Goal: Task Accomplishment & Management: Complete application form

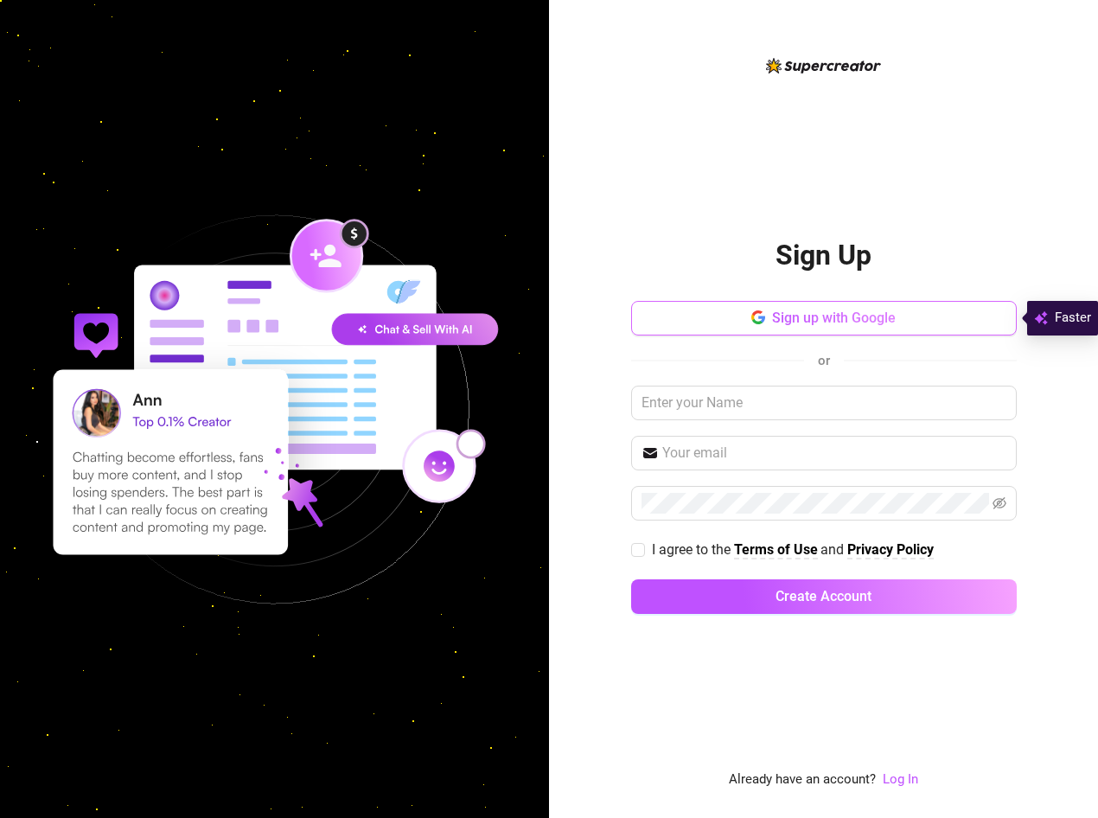
click at [833, 325] on span "Sign up with Google" at bounding box center [834, 317] width 124 height 16
click at [588, 216] on div "Sign Up Sign up with Google or I agree to the Terms of Use and Privacy Policy C…" at bounding box center [823, 409] width 549 height 818
click at [818, 317] on span "Sign up with Google" at bounding box center [834, 317] width 124 height 16
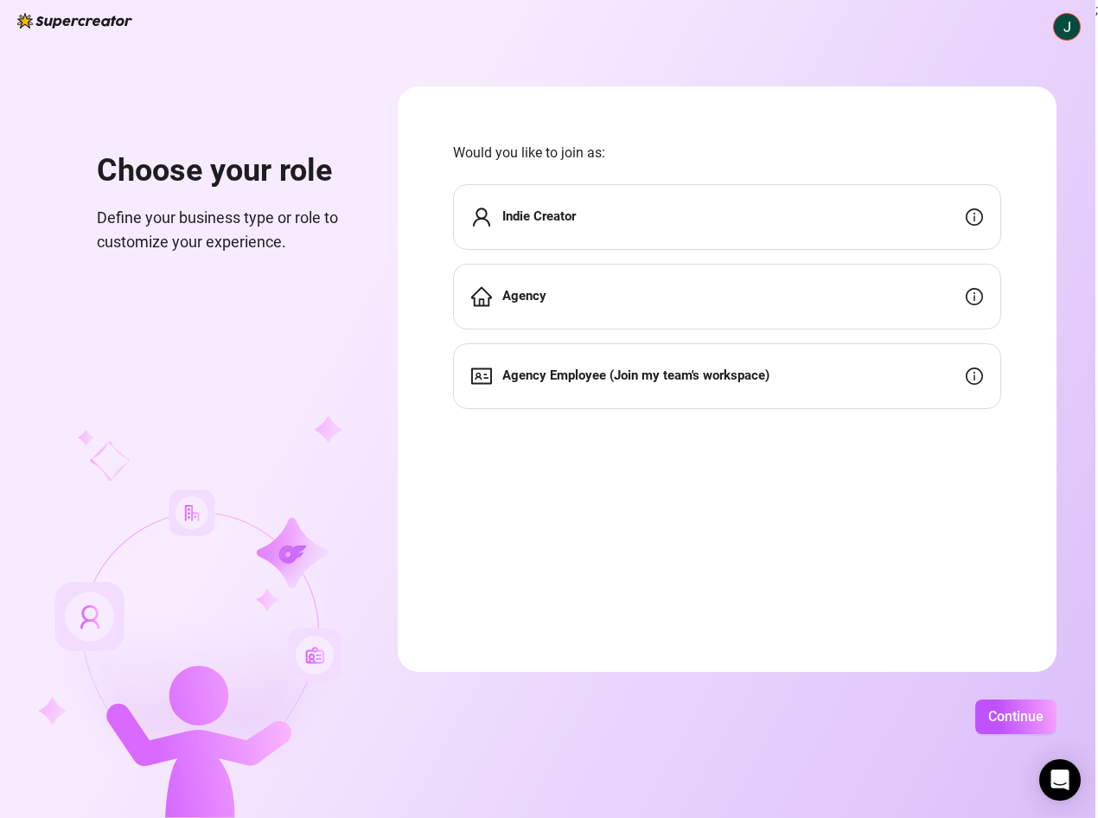
click at [814, 309] on div "Agency" at bounding box center [727, 297] width 548 height 66
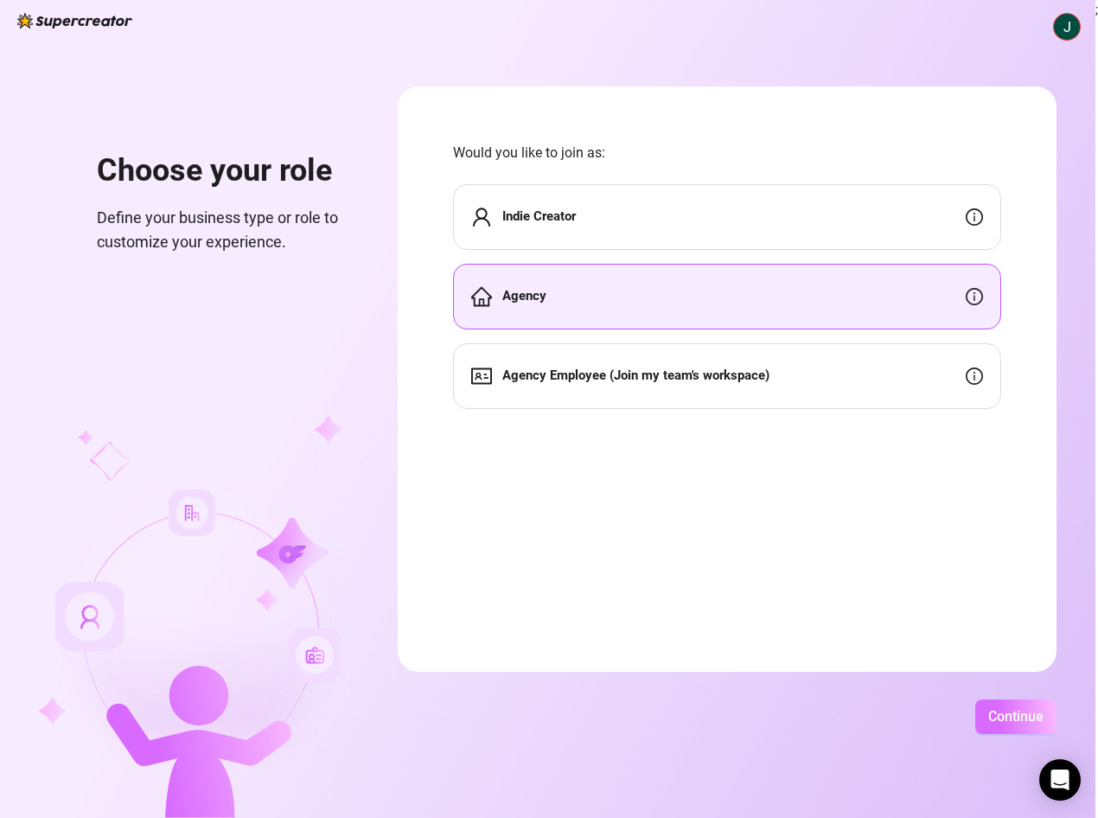
click at [1010, 715] on span "Continue" at bounding box center [1015, 716] width 55 height 16
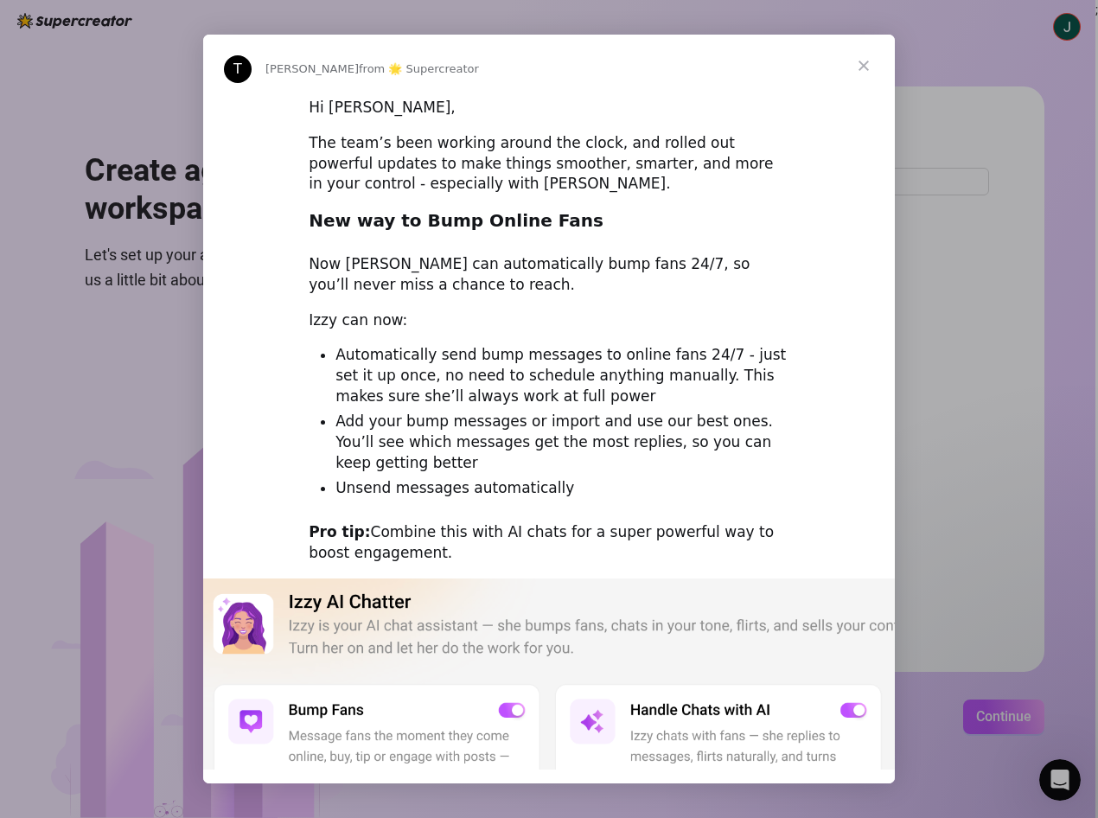
click at [859, 61] on span "Close" at bounding box center [864, 66] width 62 height 62
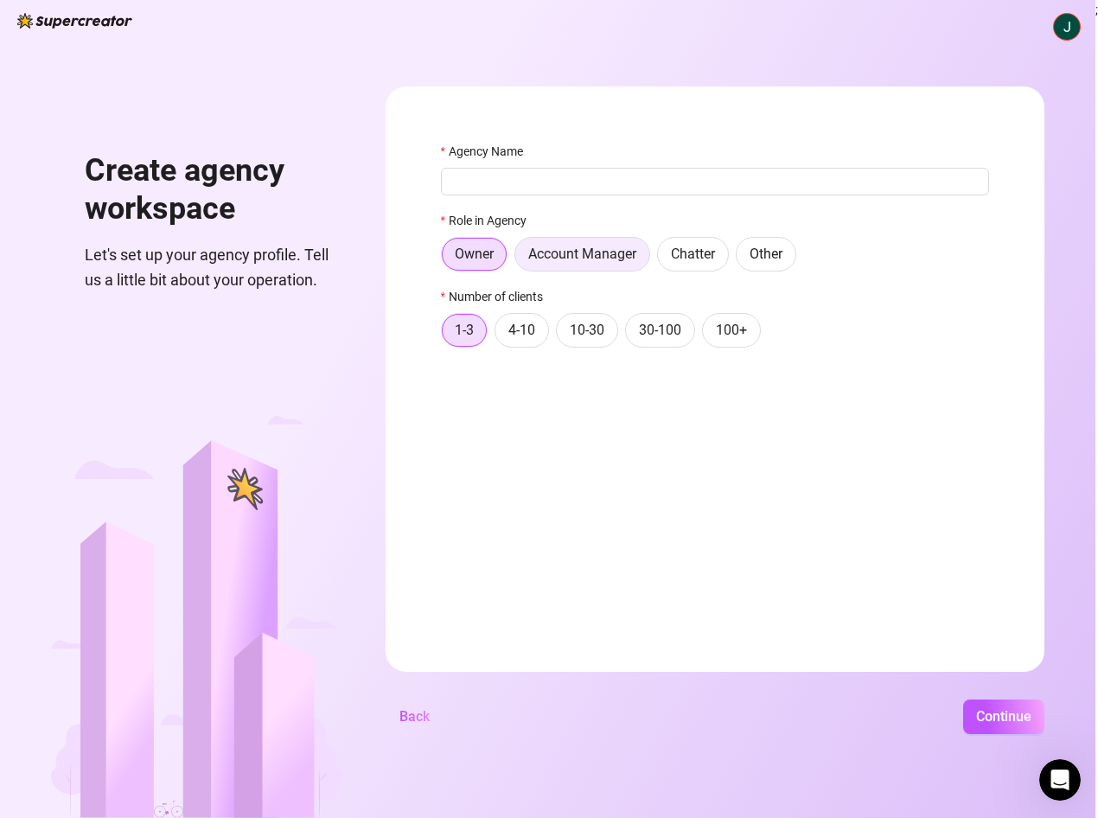
click at [604, 250] on span "Account Manager" at bounding box center [582, 254] width 108 height 16
click at [520, 258] on input "Account Manager" at bounding box center [520, 258] width 0 height 0
click at [687, 258] on span "Chatter" at bounding box center [693, 254] width 44 height 16
click at [662, 258] on input "Chatter" at bounding box center [662, 258] width 0 height 0
click at [736, 344] on label "100+" at bounding box center [731, 330] width 59 height 35
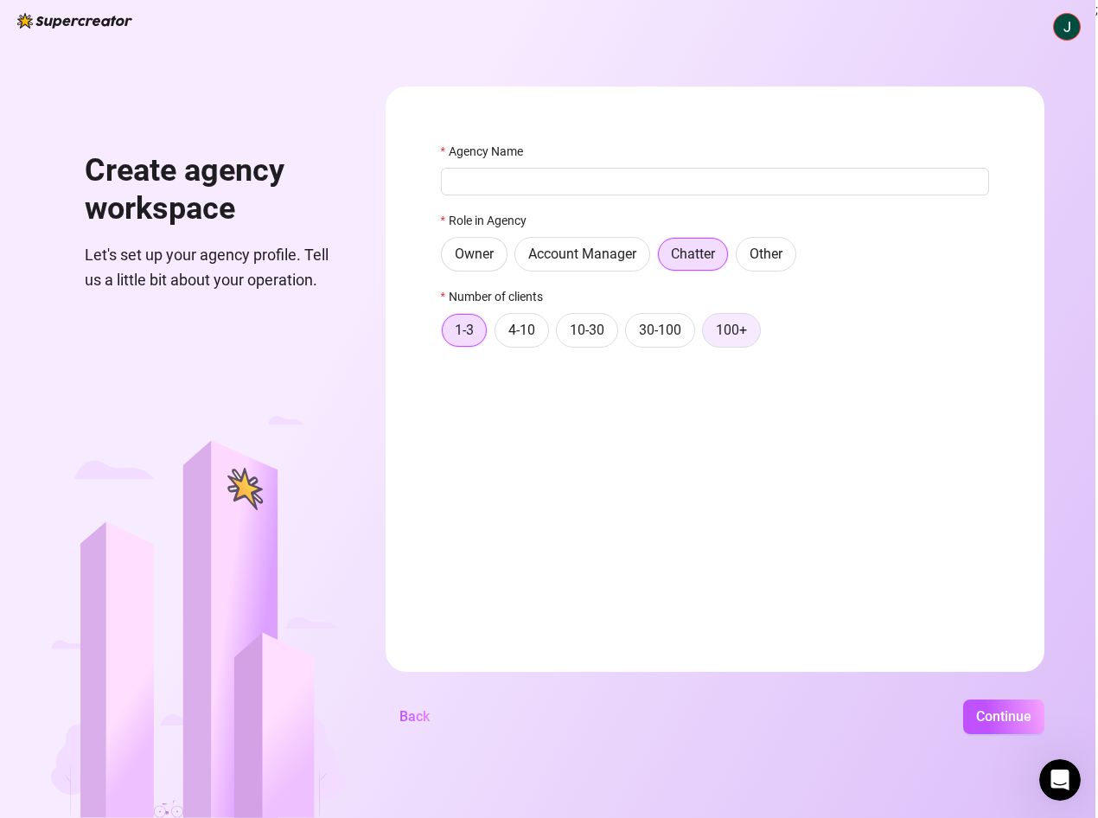
click at [707, 335] on input "100+" at bounding box center [707, 335] width 0 height 0
click at [478, 342] on label "1-3" at bounding box center [464, 330] width 47 height 35
click at [446, 335] on input "1-3" at bounding box center [446, 335] width 0 height 0
click at [980, 712] on span "Continue" at bounding box center [1003, 716] width 55 height 16
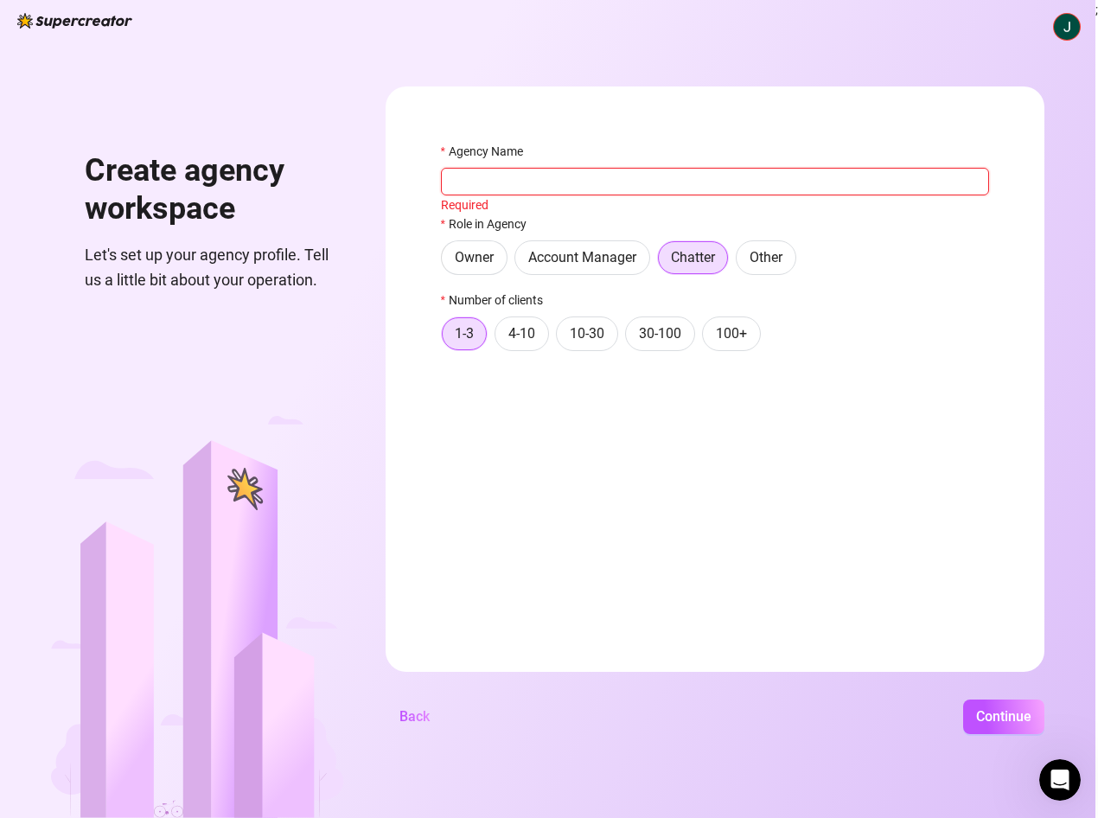
click at [733, 180] on input "Agency Name" at bounding box center [715, 182] width 548 height 28
click at [561, 193] on input "Agency Name" at bounding box center [715, 182] width 548 height 28
type input "o"
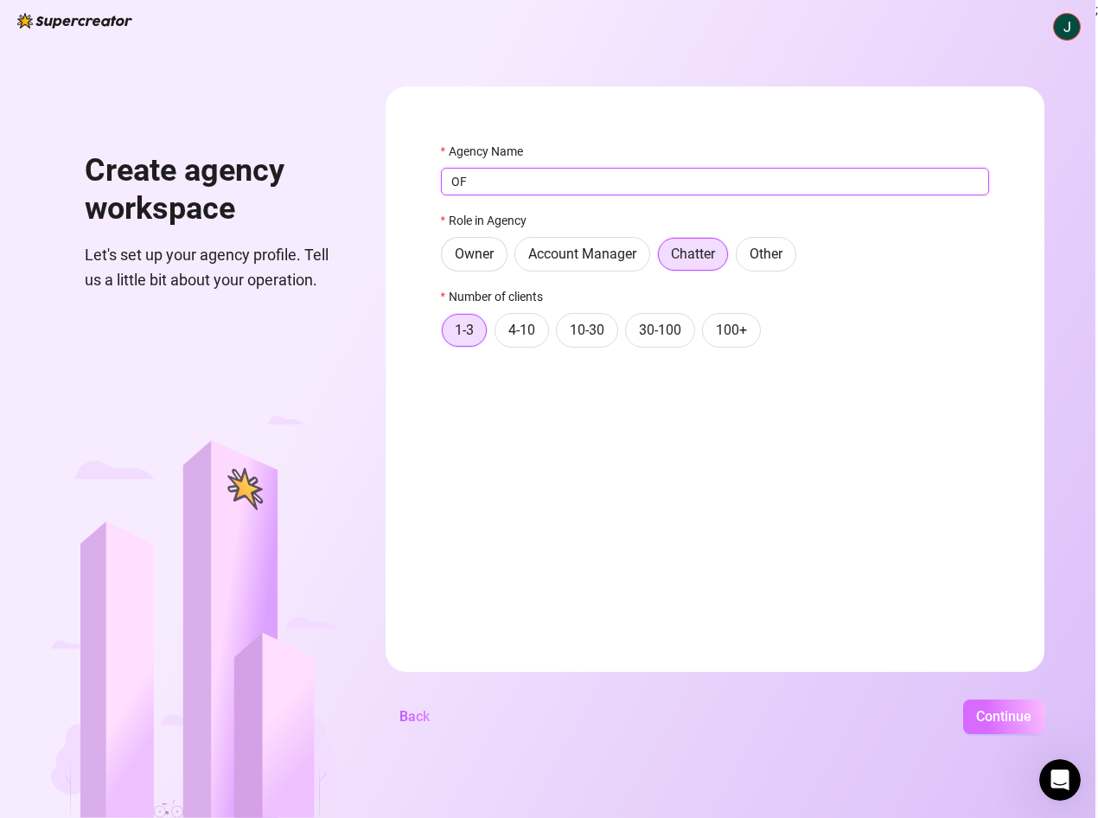
type input "OF"
click at [1015, 727] on button "Continue" at bounding box center [1003, 716] width 81 height 35
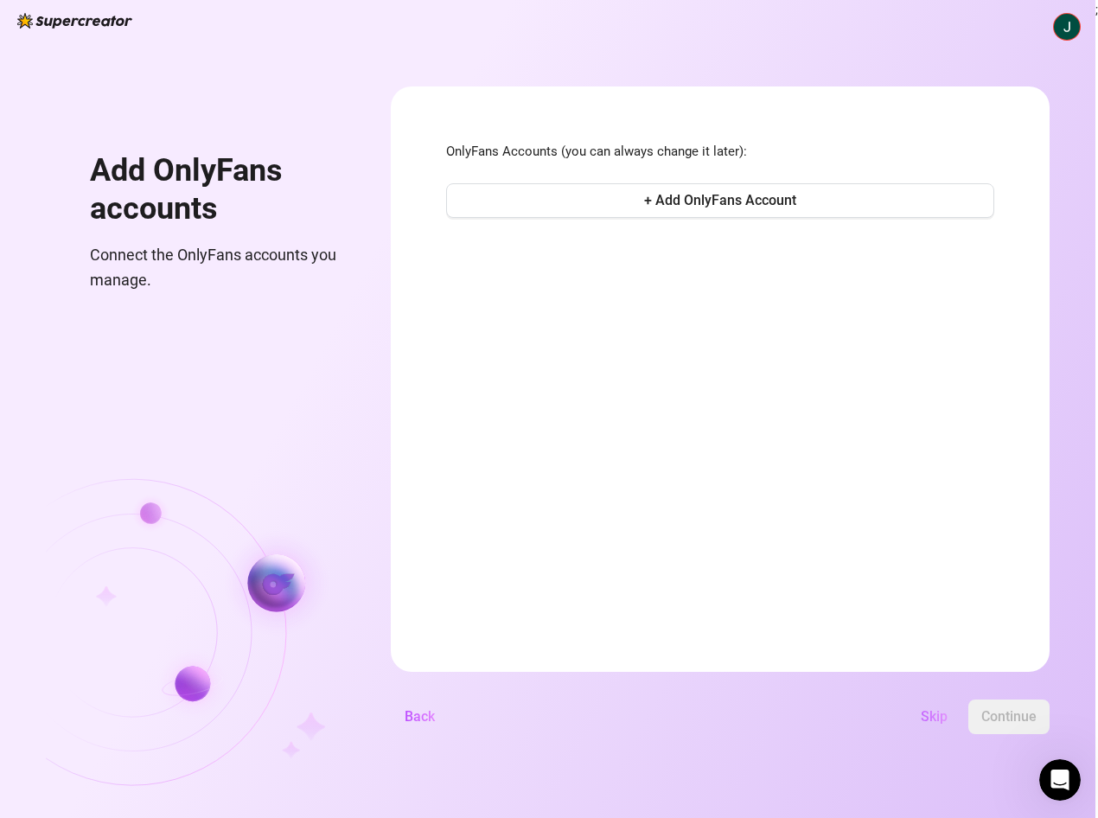
click at [940, 723] on span "Skip" at bounding box center [934, 716] width 27 height 16
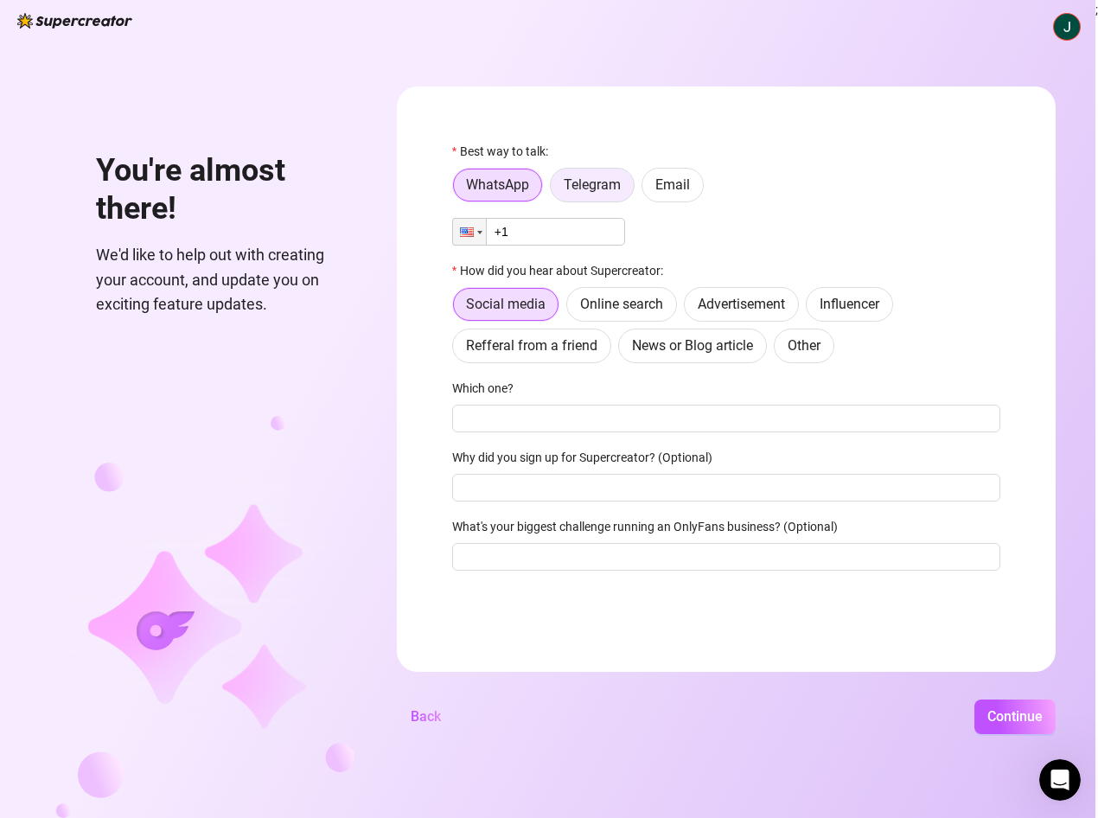
click at [598, 198] on label "Telegram" at bounding box center [592, 185] width 85 height 35
click at [555, 189] on input "Telegram" at bounding box center [555, 189] width 0 height 0
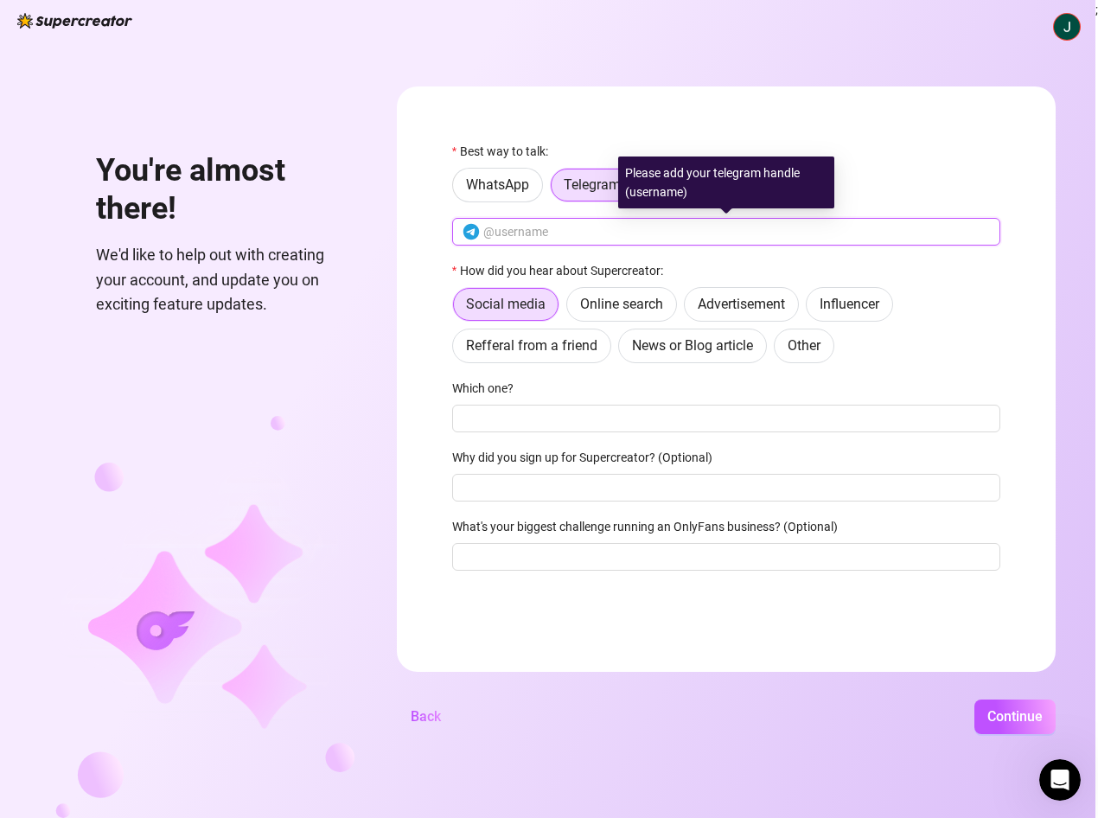
click at [589, 234] on input "text" at bounding box center [736, 231] width 507 height 19
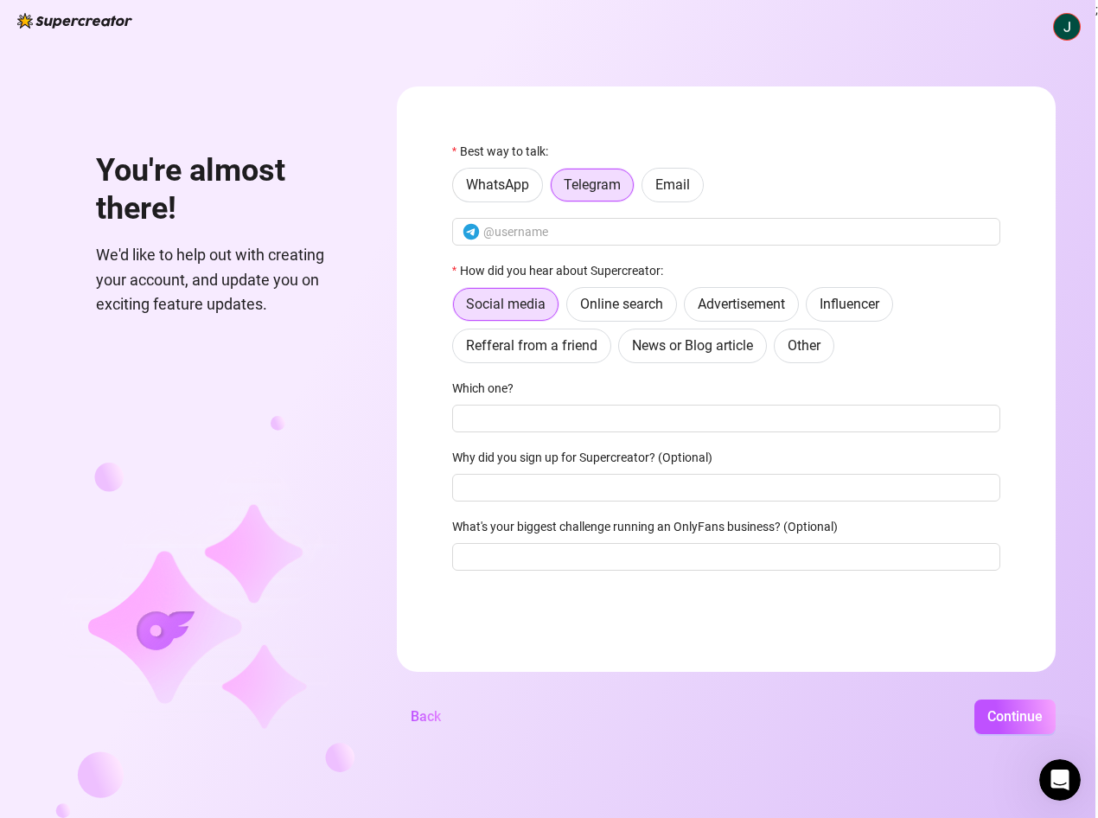
click at [623, 66] on div "You're almost there! We'd like to help out with creating your account, and upda…" at bounding box center [547, 409] width 1095 height 818
click at [482, 266] on label "How did you hear about Supercreator:" at bounding box center [563, 270] width 222 height 19
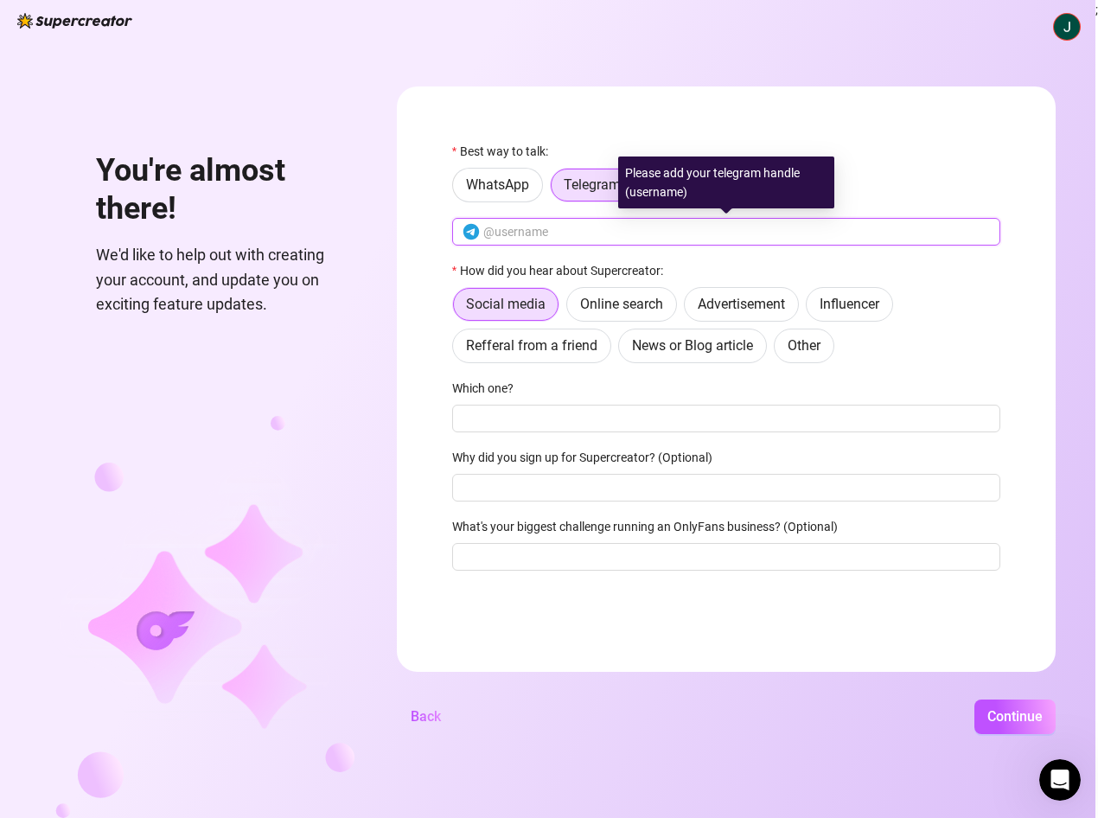
click at [525, 231] on input "text" at bounding box center [736, 231] width 507 height 19
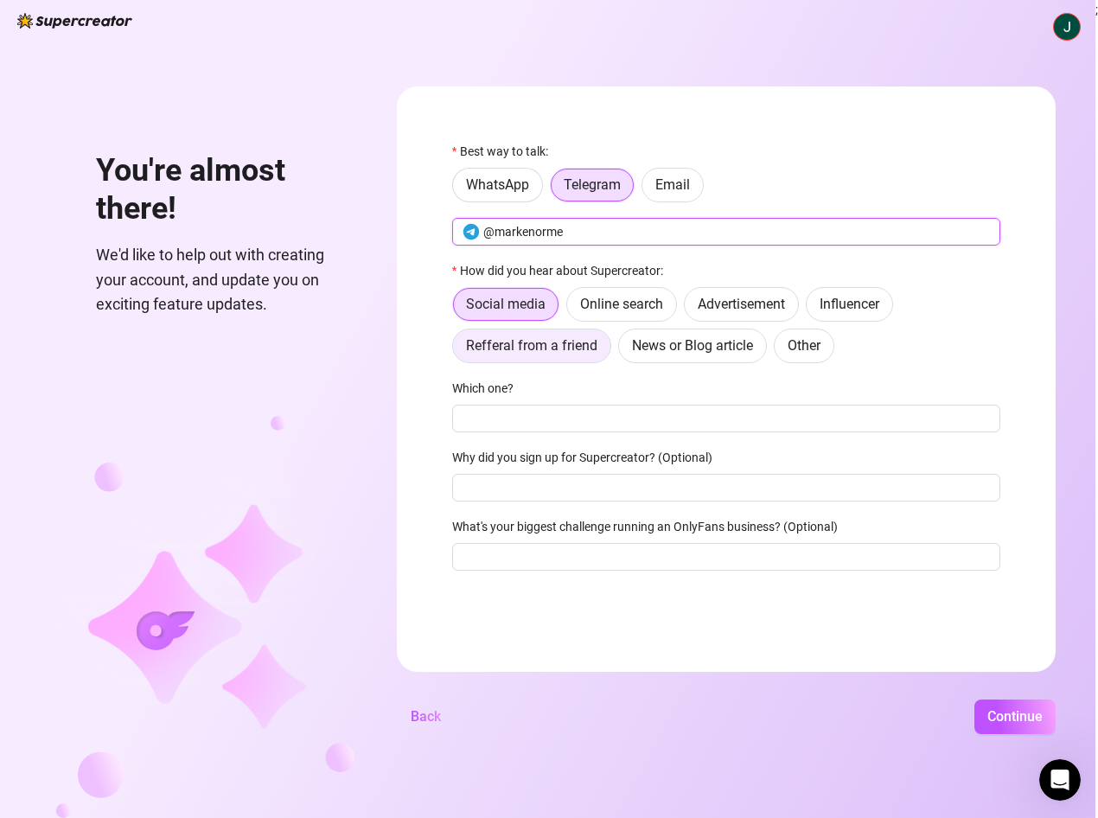
type input "@markenorme"
click at [583, 354] on span "Refferal from a friend" at bounding box center [531, 345] width 131 height 16
click at [457, 350] on input "Refferal from a friend" at bounding box center [457, 350] width 0 height 0
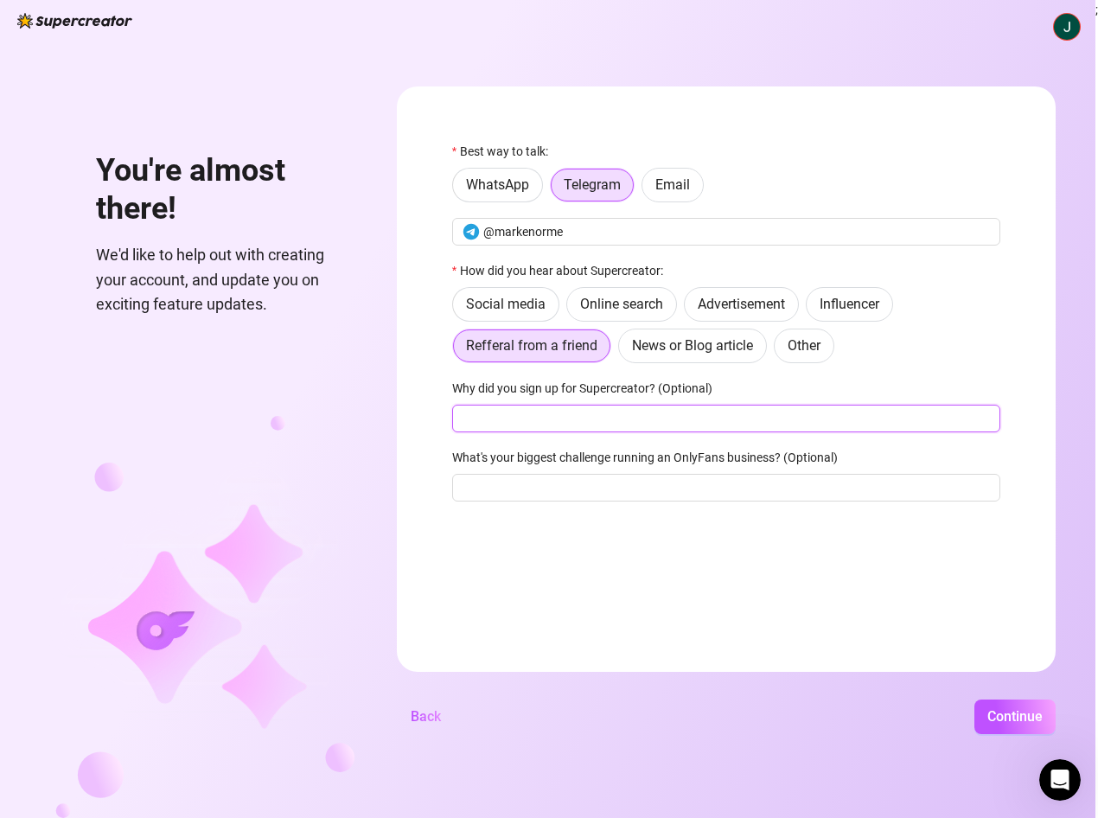
click at [619, 431] on input "Why did you sign up for Supercreator? (Optional)" at bounding box center [726, 419] width 548 height 28
type input "work purposes"
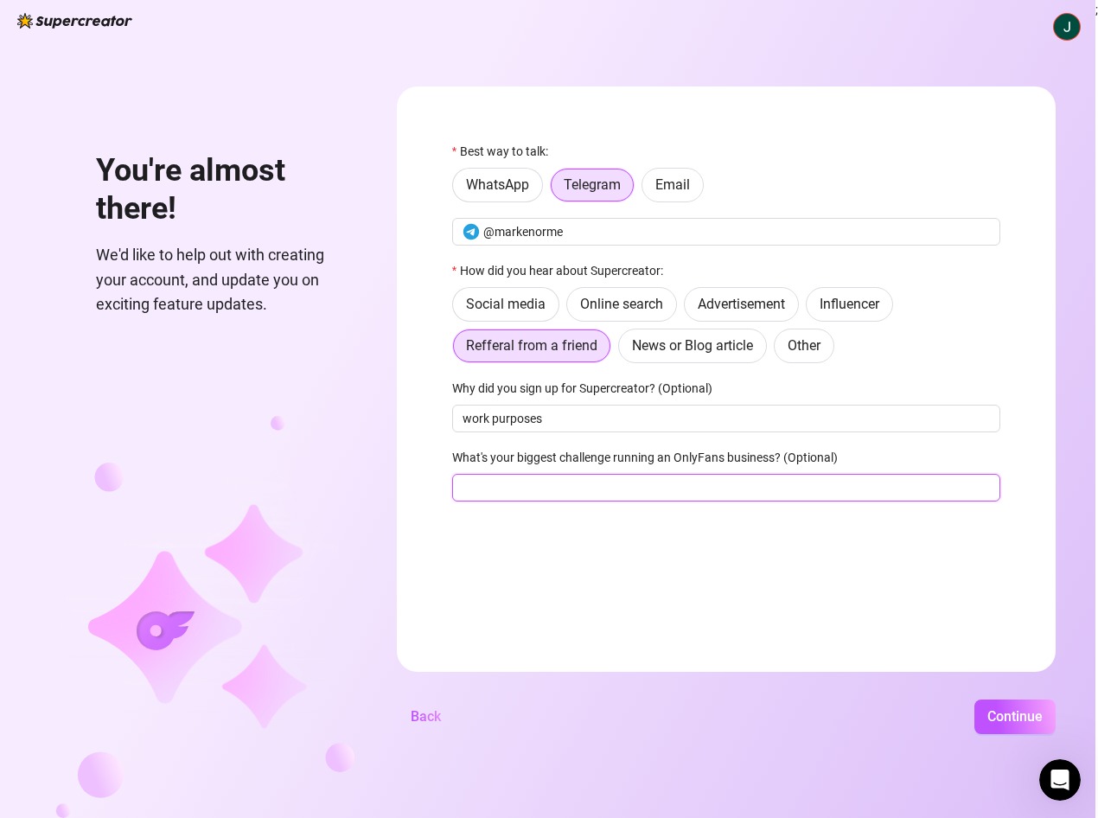
click at [622, 491] on input "What's your biggest challenge running an OnlyFans business? (Optional)" at bounding box center [726, 488] width 548 height 28
type input "n"
type input "f"
type input "high traffic"
click at [997, 713] on span "Continue" at bounding box center [1014, 716] width 55 height 16
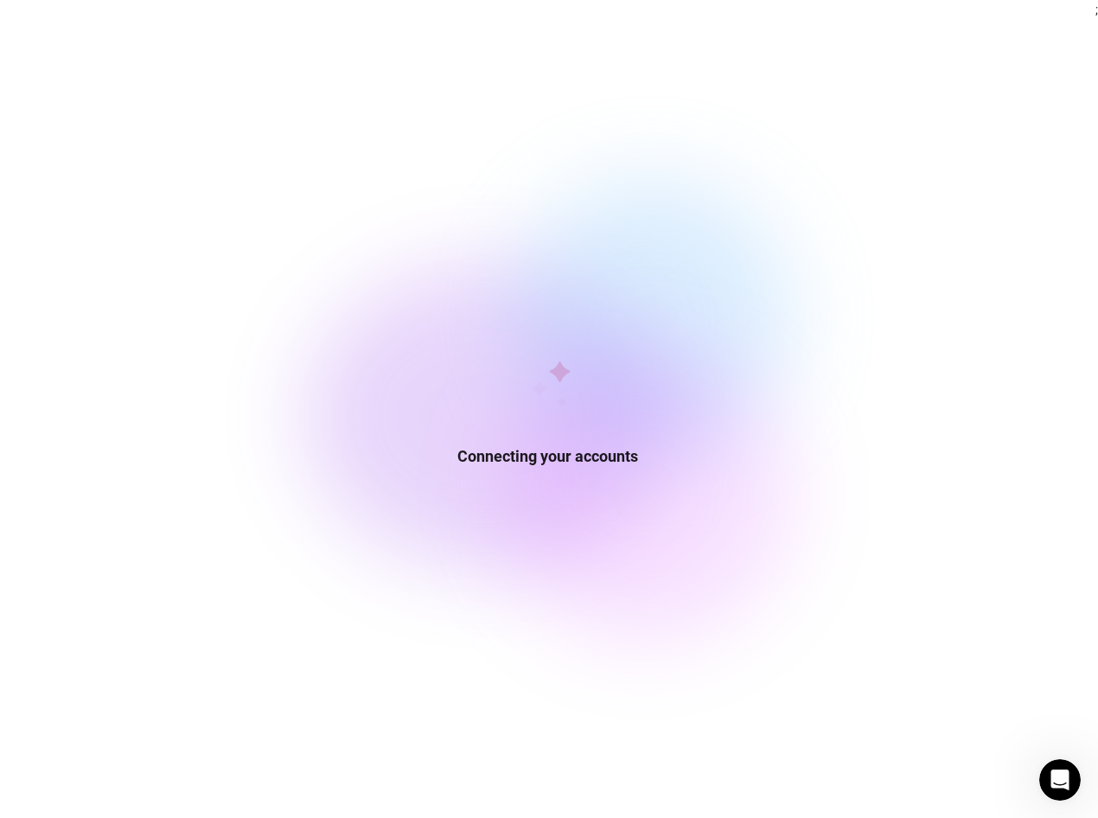
click at [997, 713] on div "Connecting your accounts" at bounding box center [547, 409] width 1095 height 818
click at [840, 500] on div "Building your superpowers" at bounding box center [547, 409] width 1095 height 818
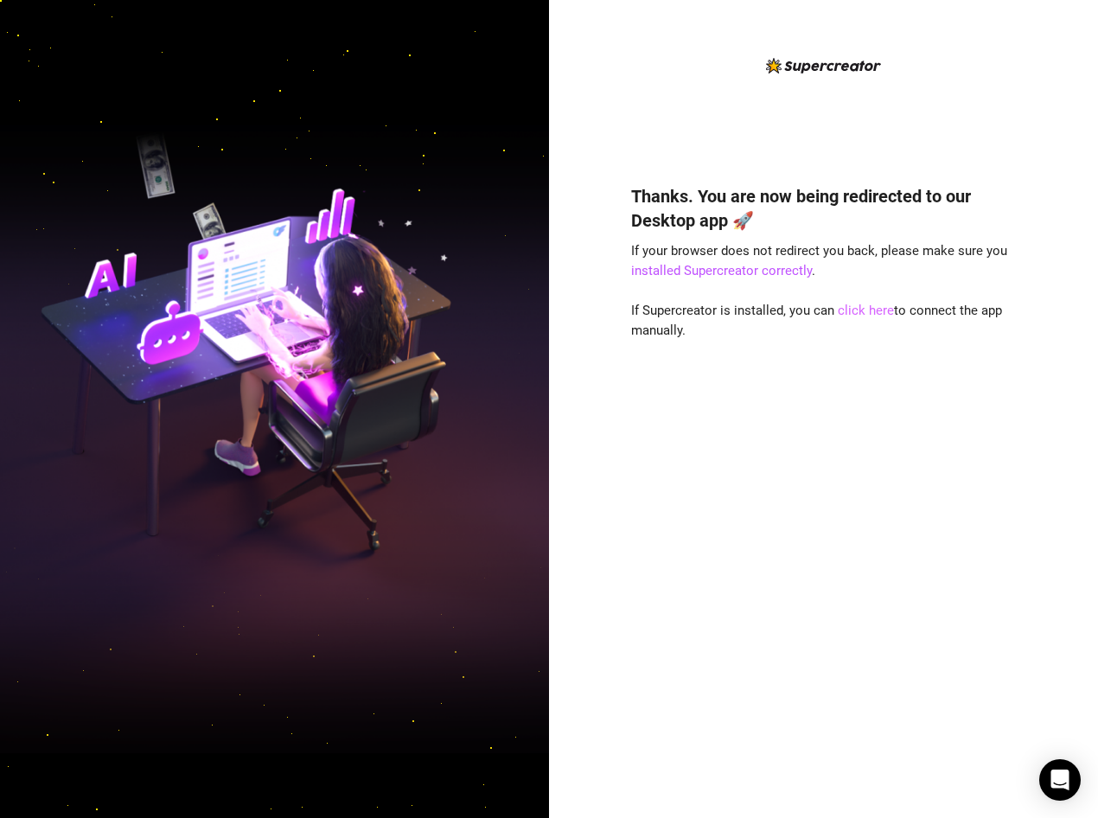
click at [856, 309] on link "click here" at bounding box center [866, 311] width 56 height 16
